Goal: Transaction & Acquisition: Purchase product/service

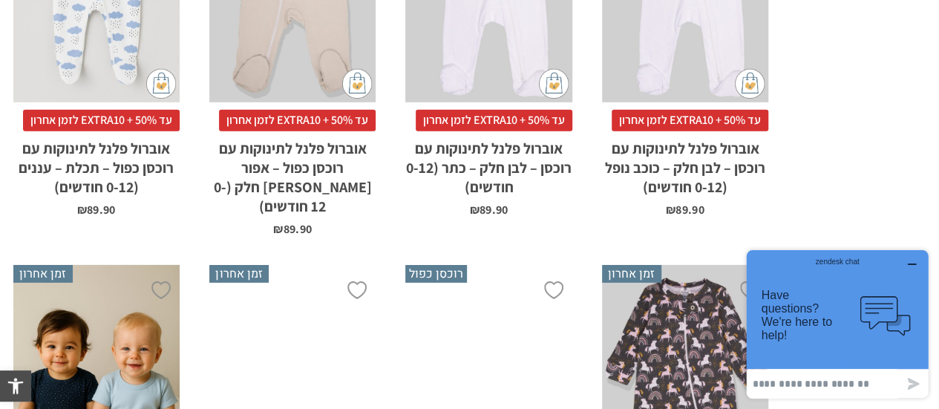
scroll to position [2746, 0]
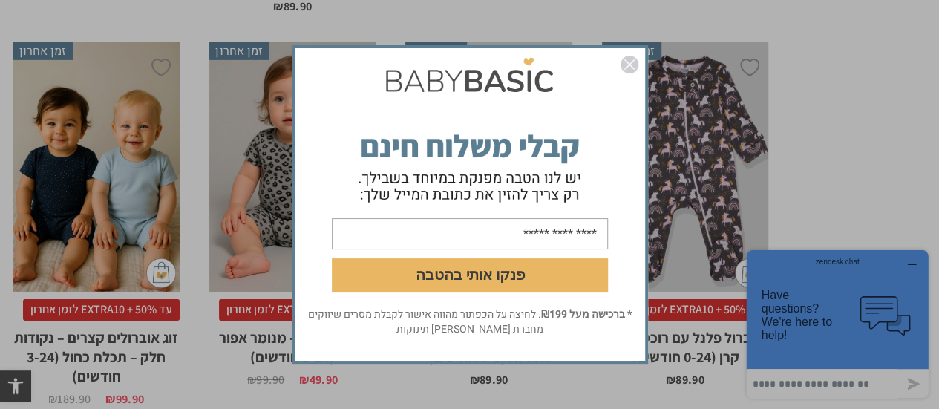
click at [631, 65] on img "סגור" at bounding box center [630, 65] width 18 height 18
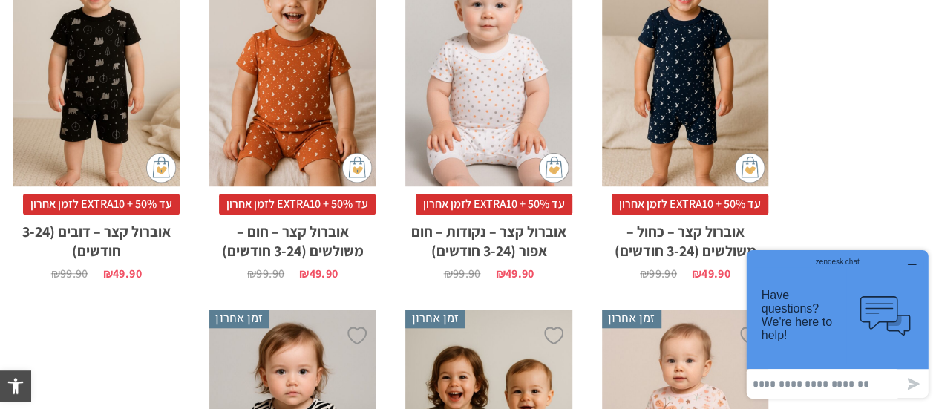
scroll to position [3860, 0]
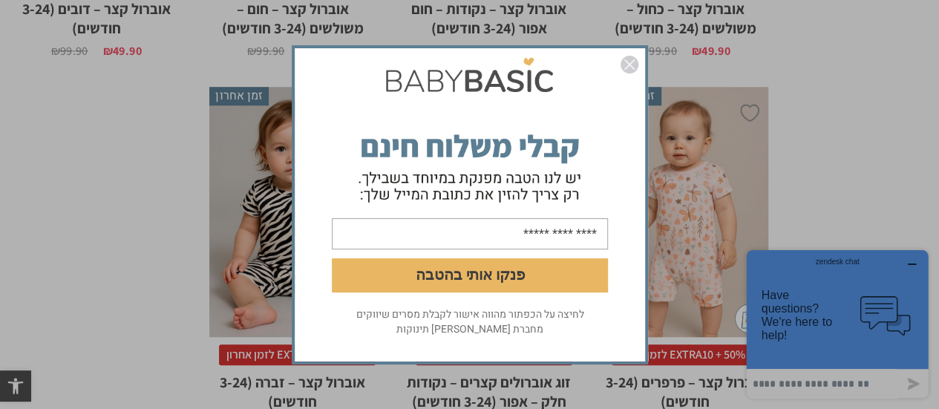
click at [628, 63] on img "סגור" at bounding box center [630, 65] width 18 height 18
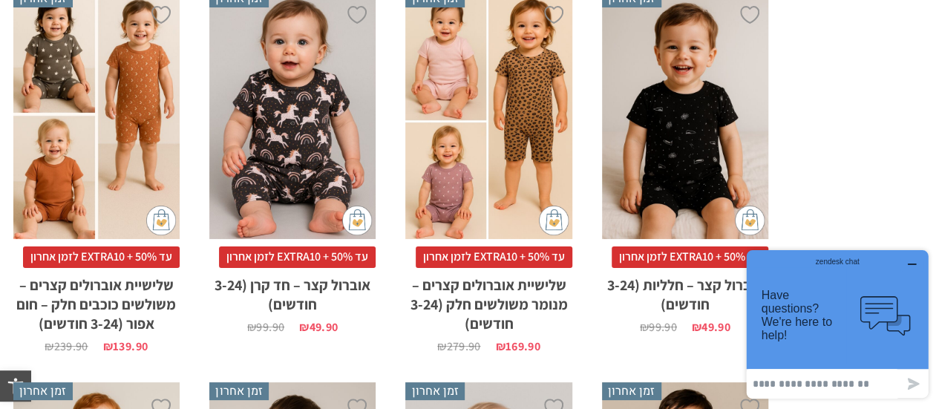
scroll to position [2672, 0]
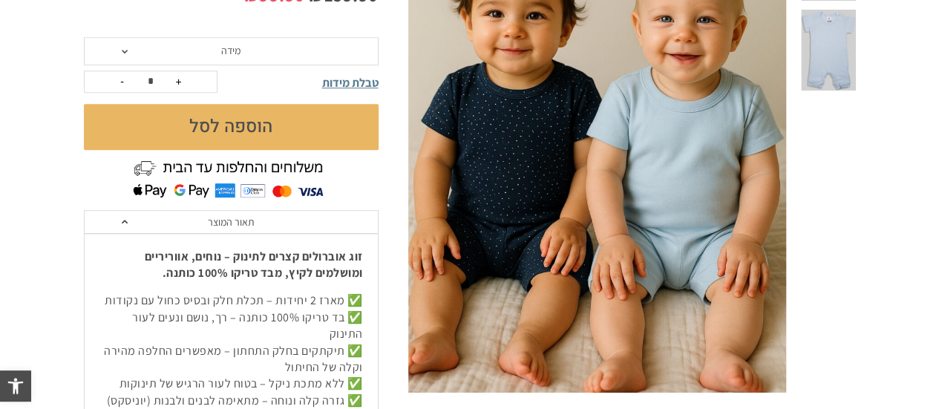
click at [326, 56] on span "מידה" at bounding box center [231, 51] width 295 height 28
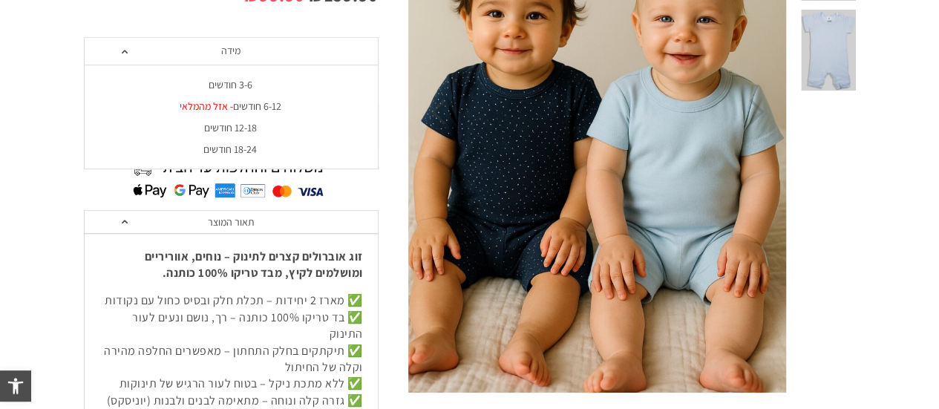
drag, startPoint x: 56, startPoint y: 125, endPoint x: 648, endPoint y: 235, distance: 602.6
click at [56, 125] on section "**********" at bounding box center [469, 220] width 939 height 779
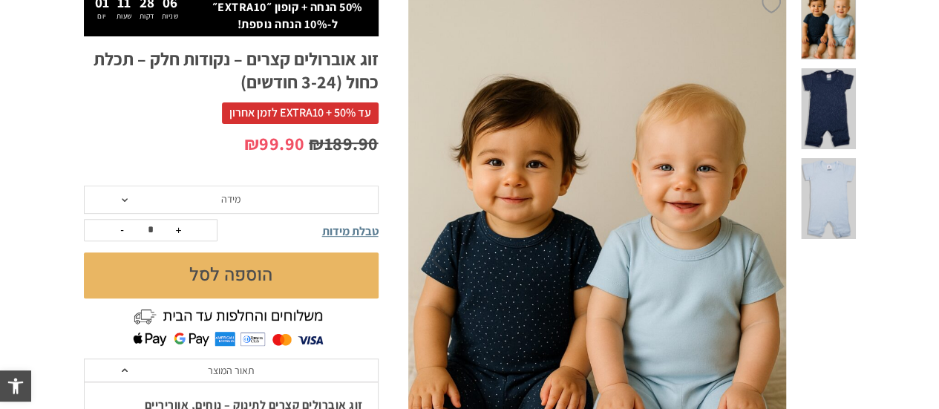
click at [867, 186] on section "**********" at bounding box center [469, 368] width 939 height 779
click at [826, 158] on span at bounding box center [828, 198] width 54 height 81
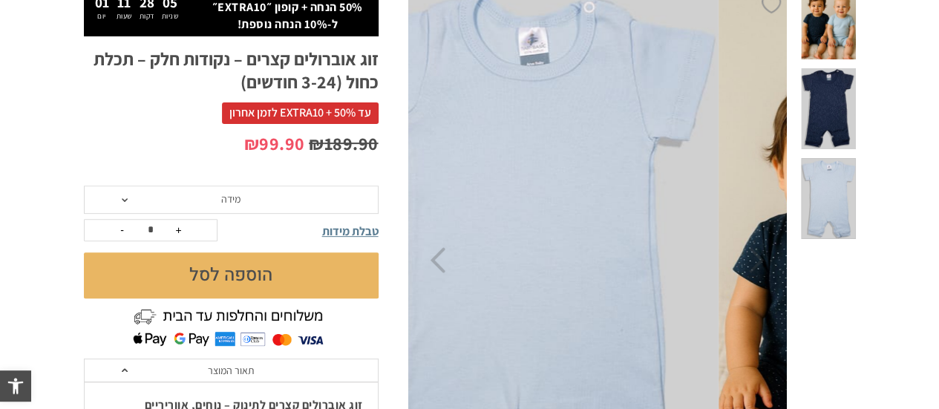
click at [826, 85] on span at bounding box center [828, 108] width 54 height 81
